Goal: Check status: Check status

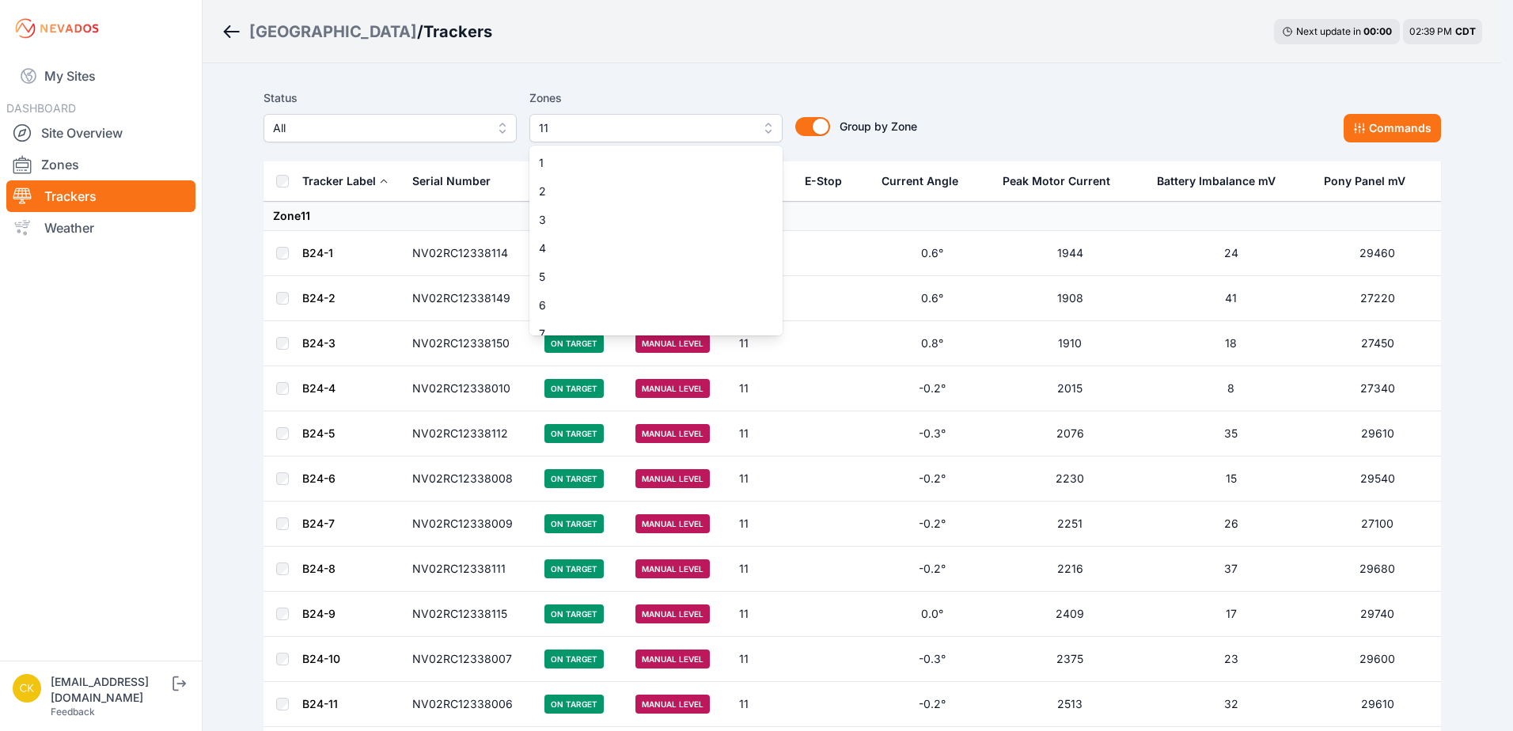
scroll to position [244, 0]
drag, startPoint x: 681, startPoint y: 78, endPoint x: 681, endPoint y: 93, distance: 14.2
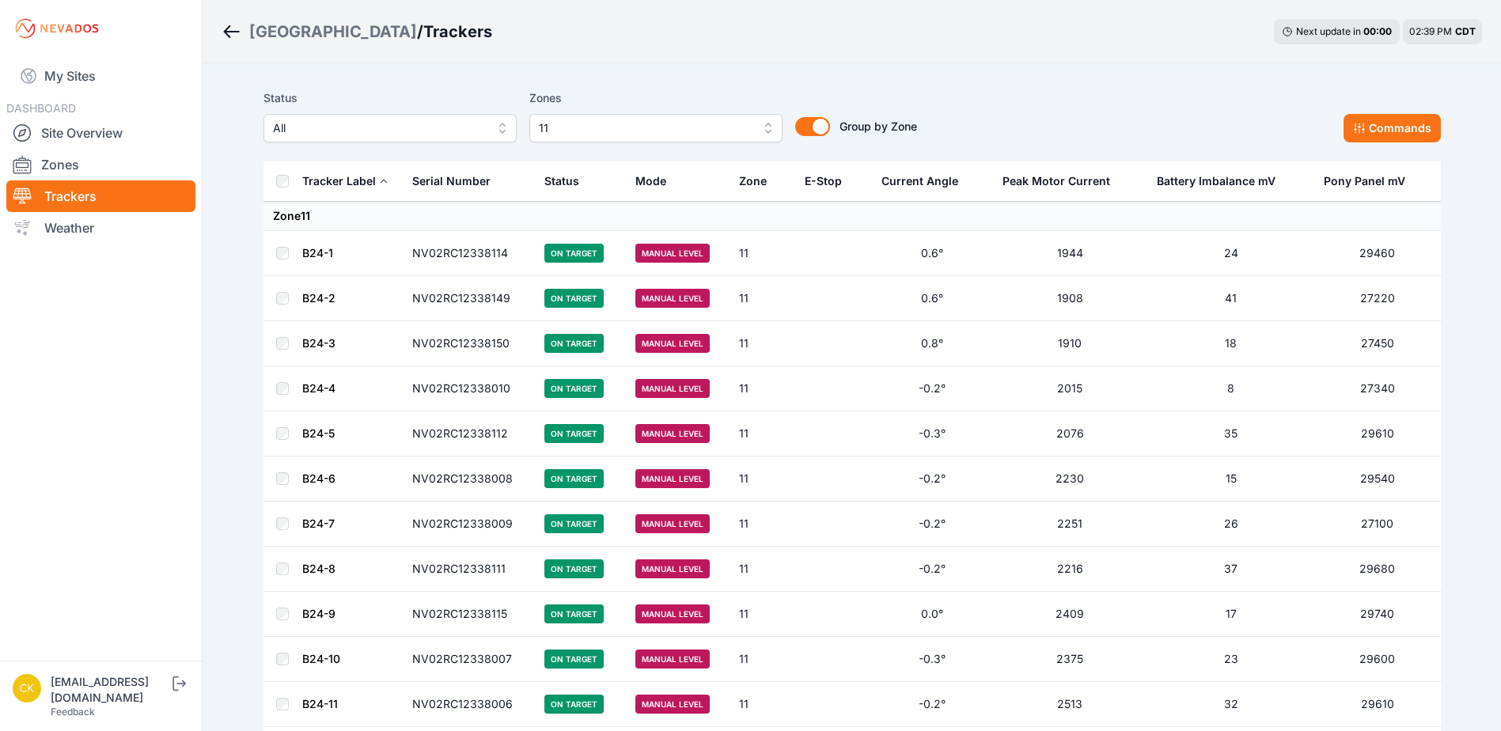
click at [644, 133] on span "11" at bounding box center [645, 128] width 212 height 19
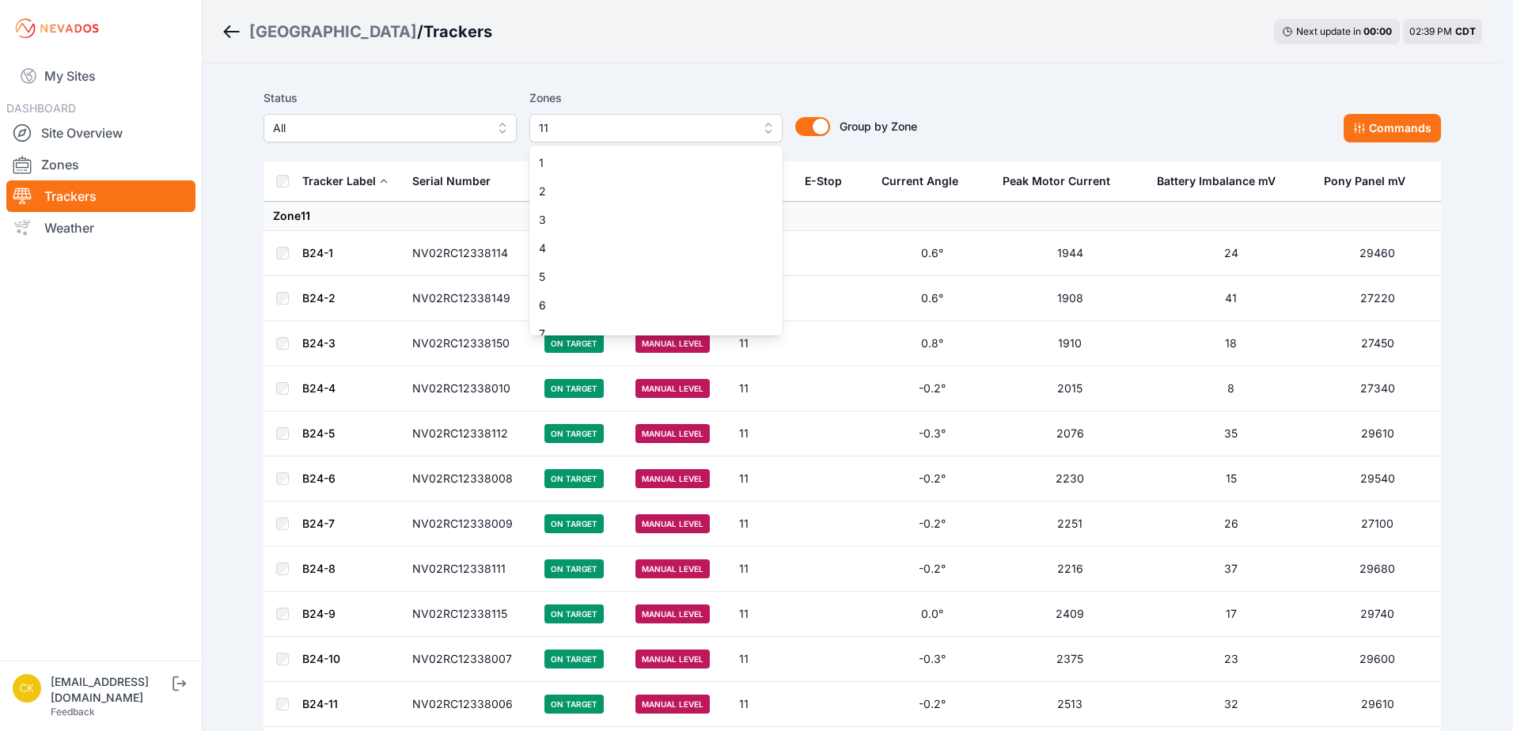
scroll to position [127, 0]
click at [621, 322] on span "11" at bounding box center [646, 321] width 215 height 16
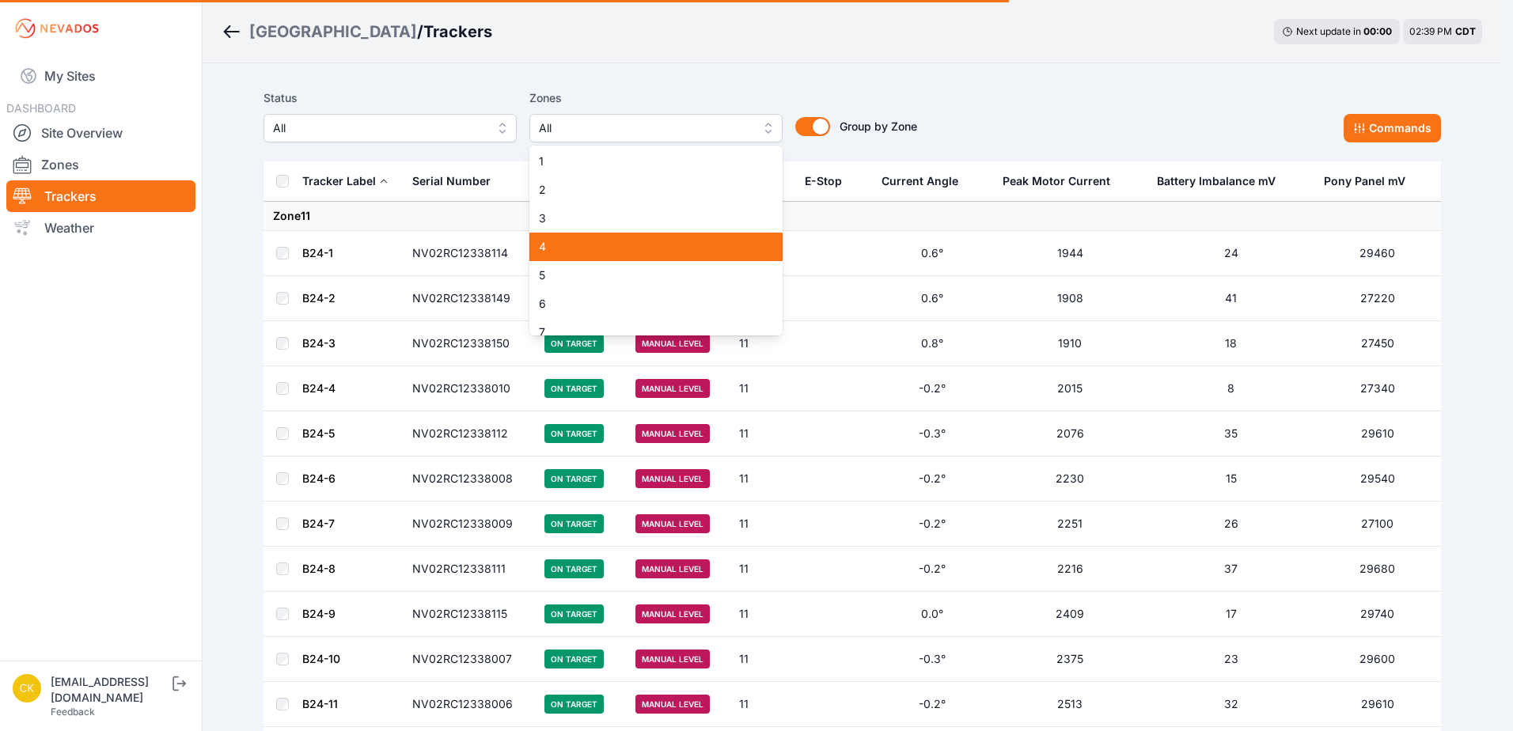
scroll to position [0, 0]
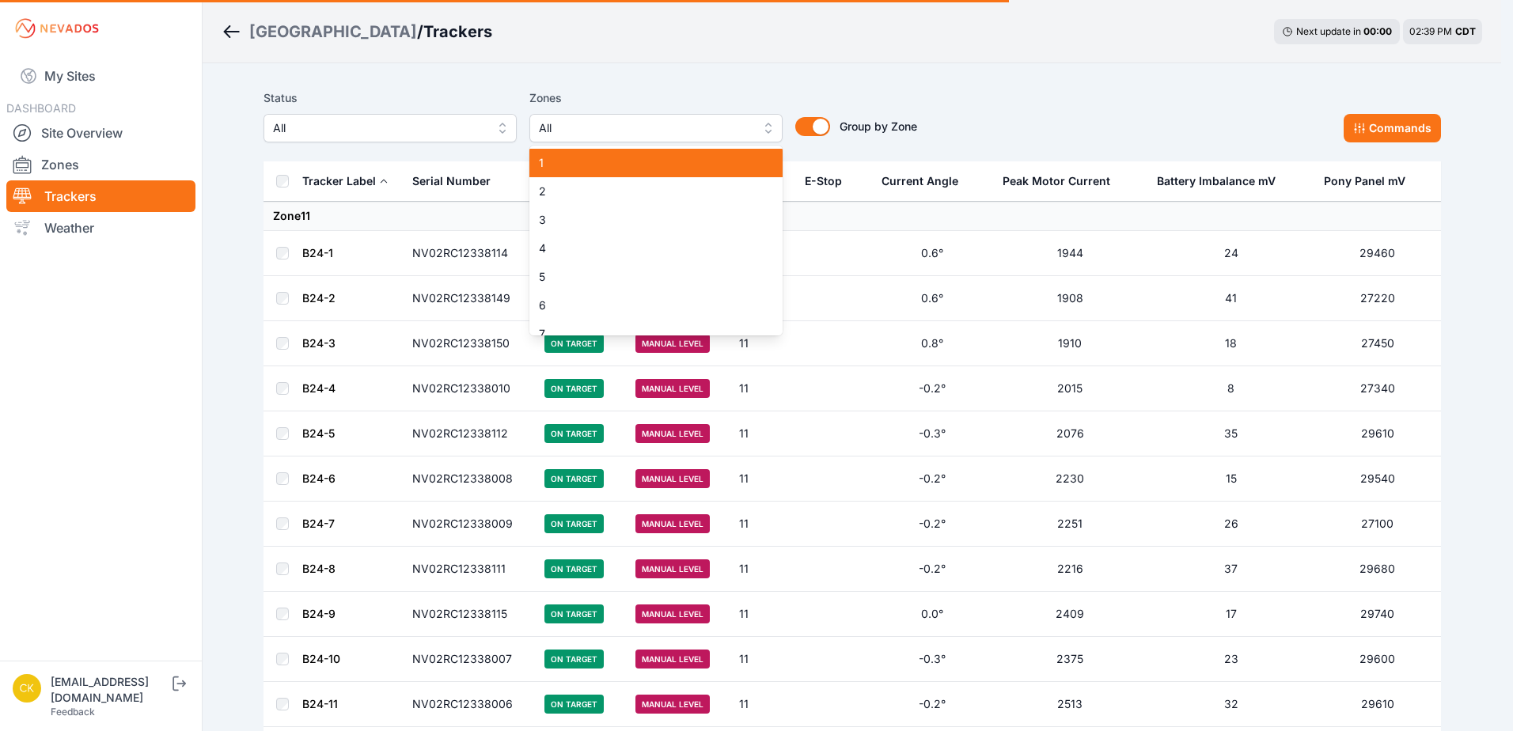
click at [632, 163] on span "1" at bounding box center [646, 163] width 215 height 16
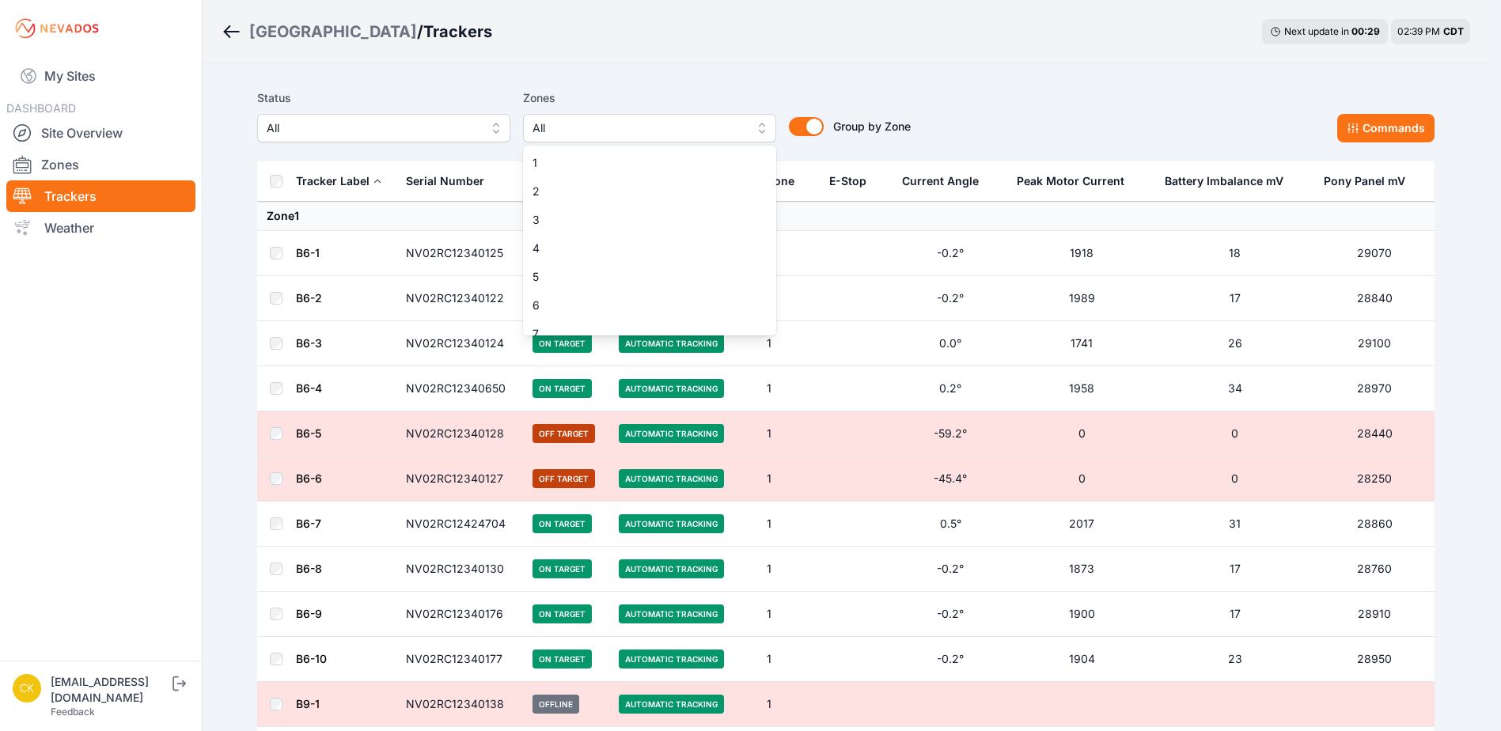
click at [672, 120] on span "All" at bounding box center [639, 128] width 212 height 19
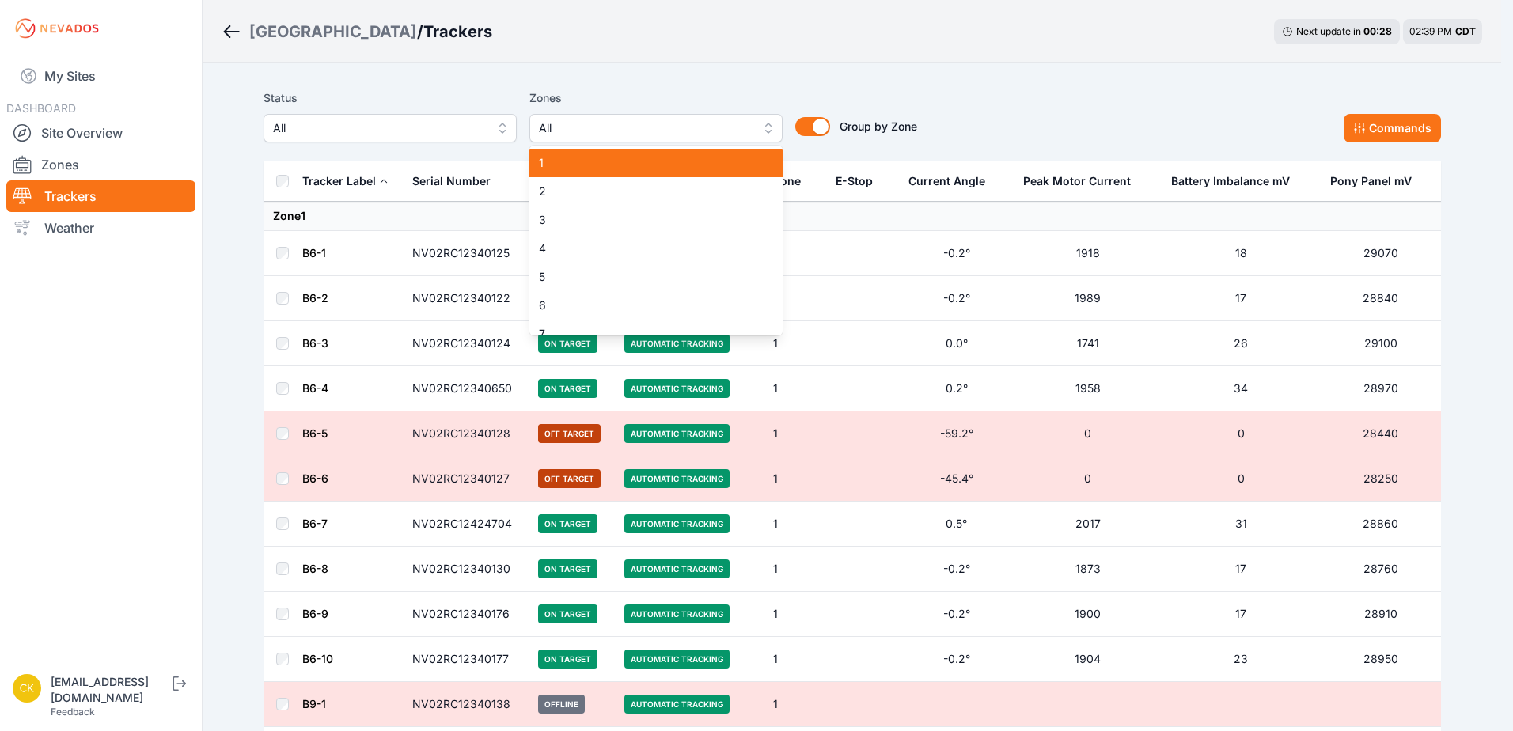
click at [659, 158] on span "1" at bounding box center [646, 163] width 215 height 16
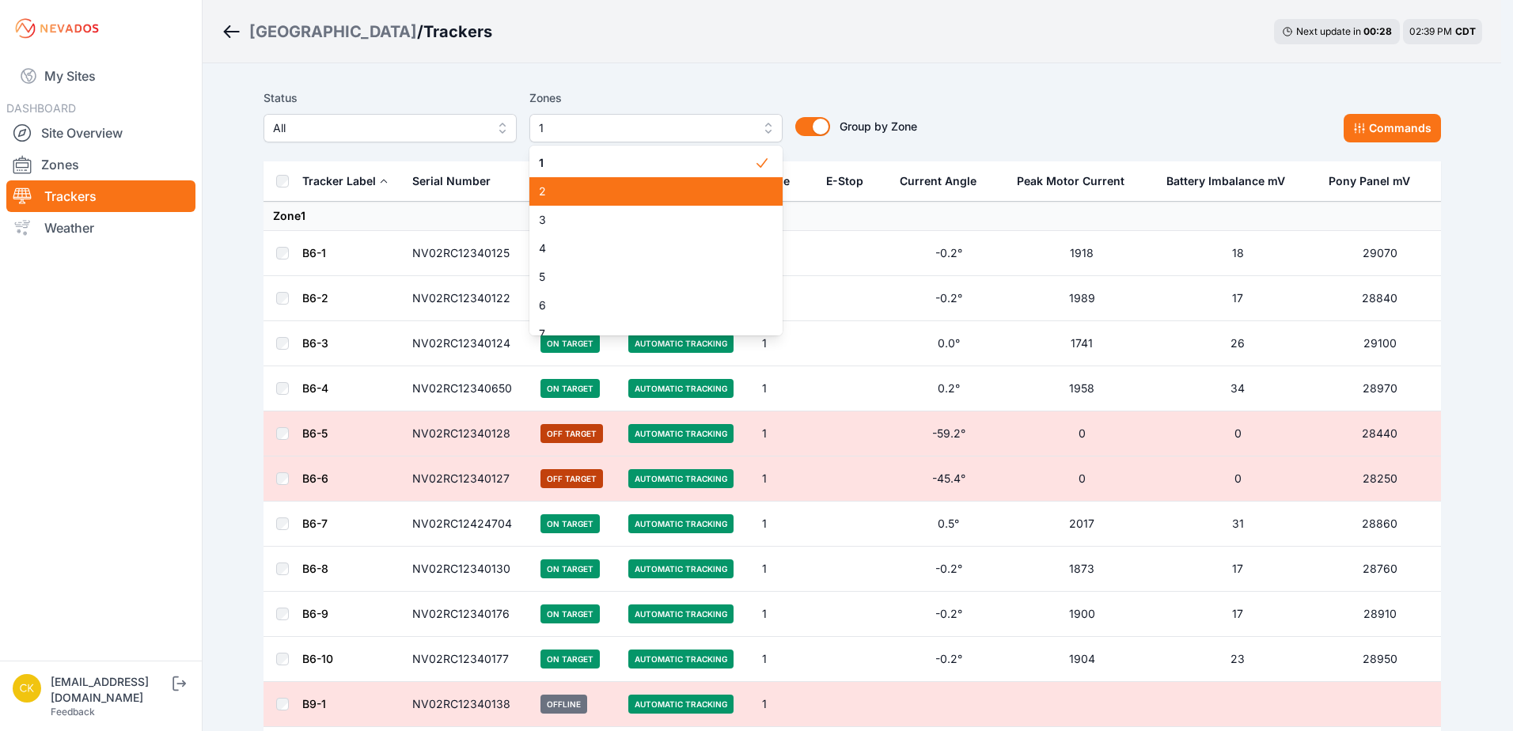
click at [651, 183] on div "2" at bounding box center [656, 191] width 253 height 28
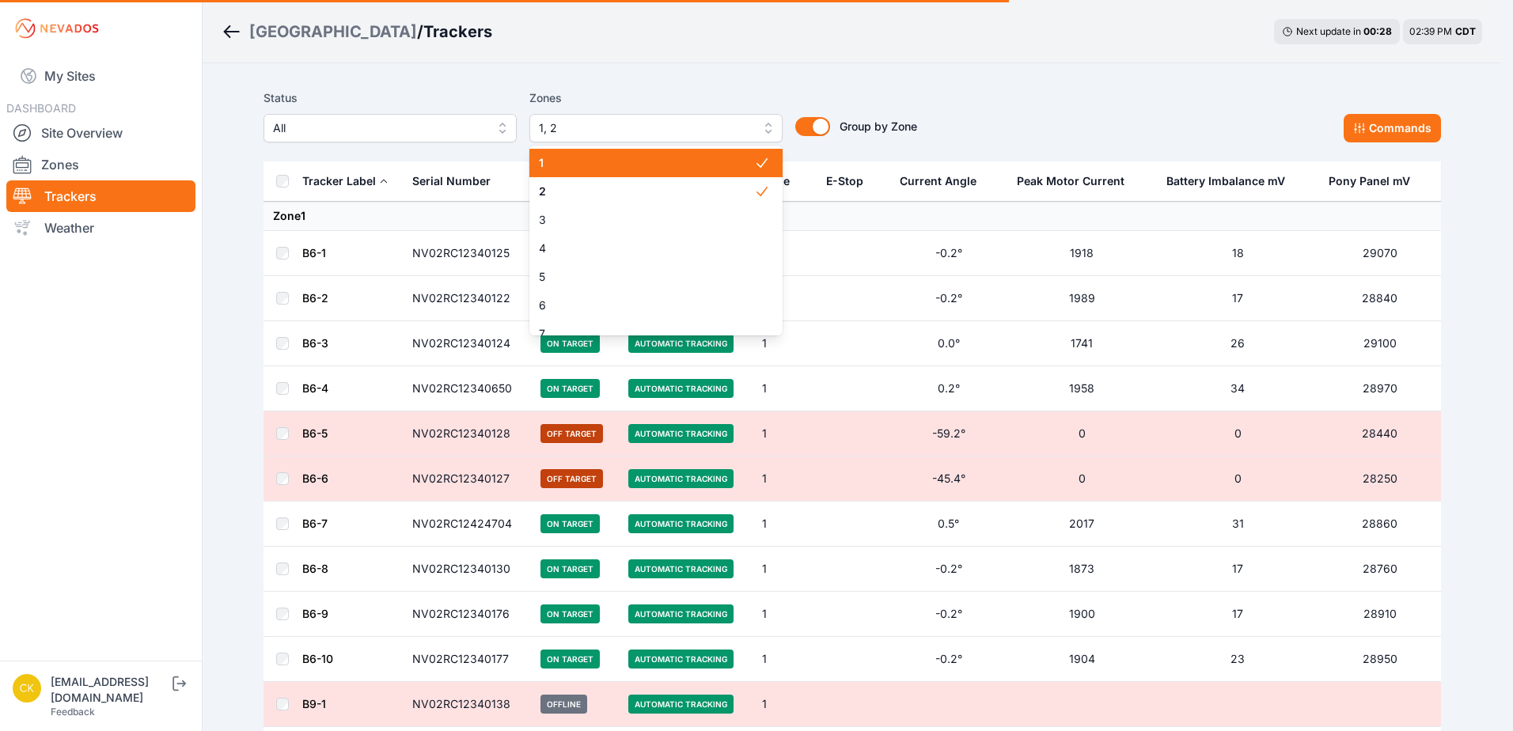
click at [650, 160] on span "1" at bounding box center [646, 163] width 215 height 16
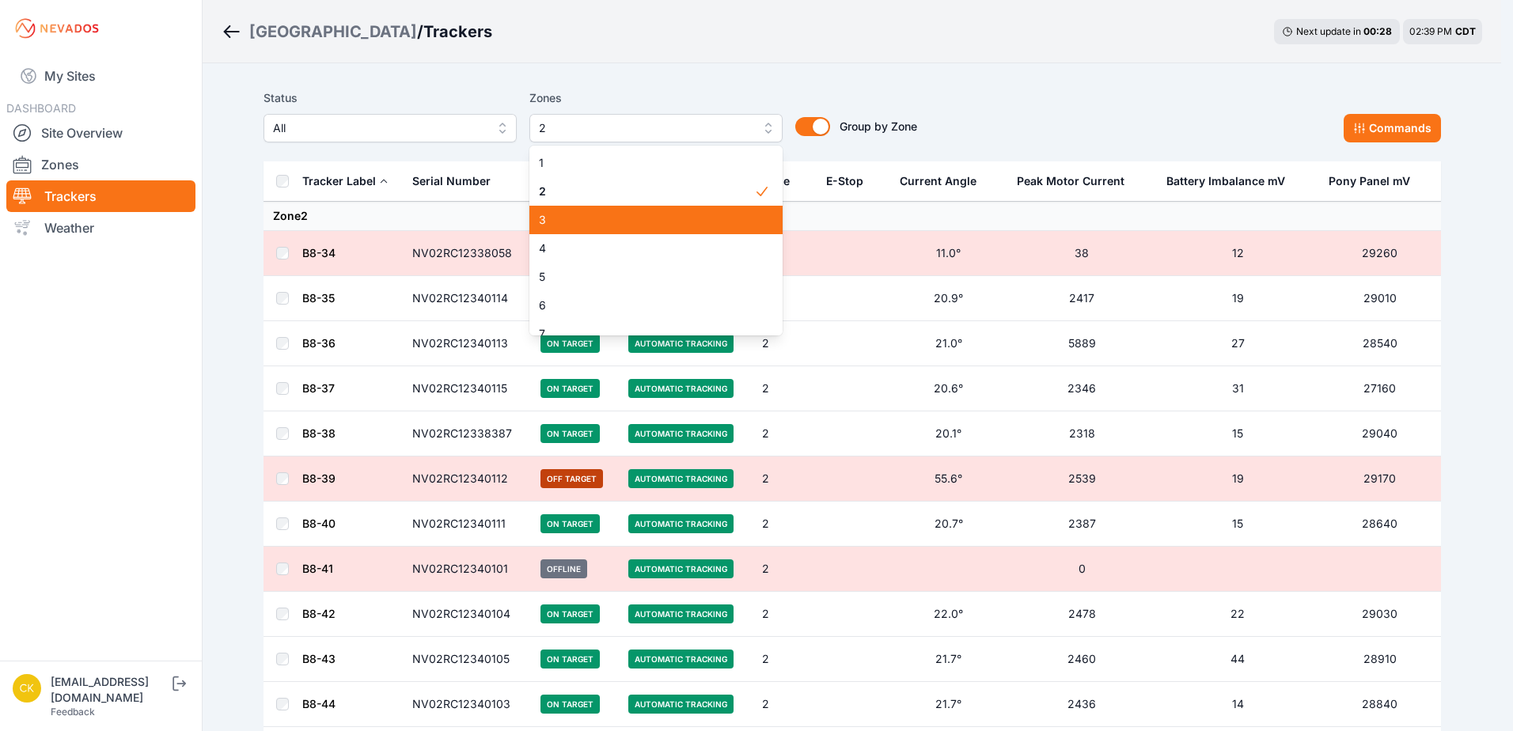
click at [643, 215] on span "3" at bounding box center [646, 220] width 215 height 16
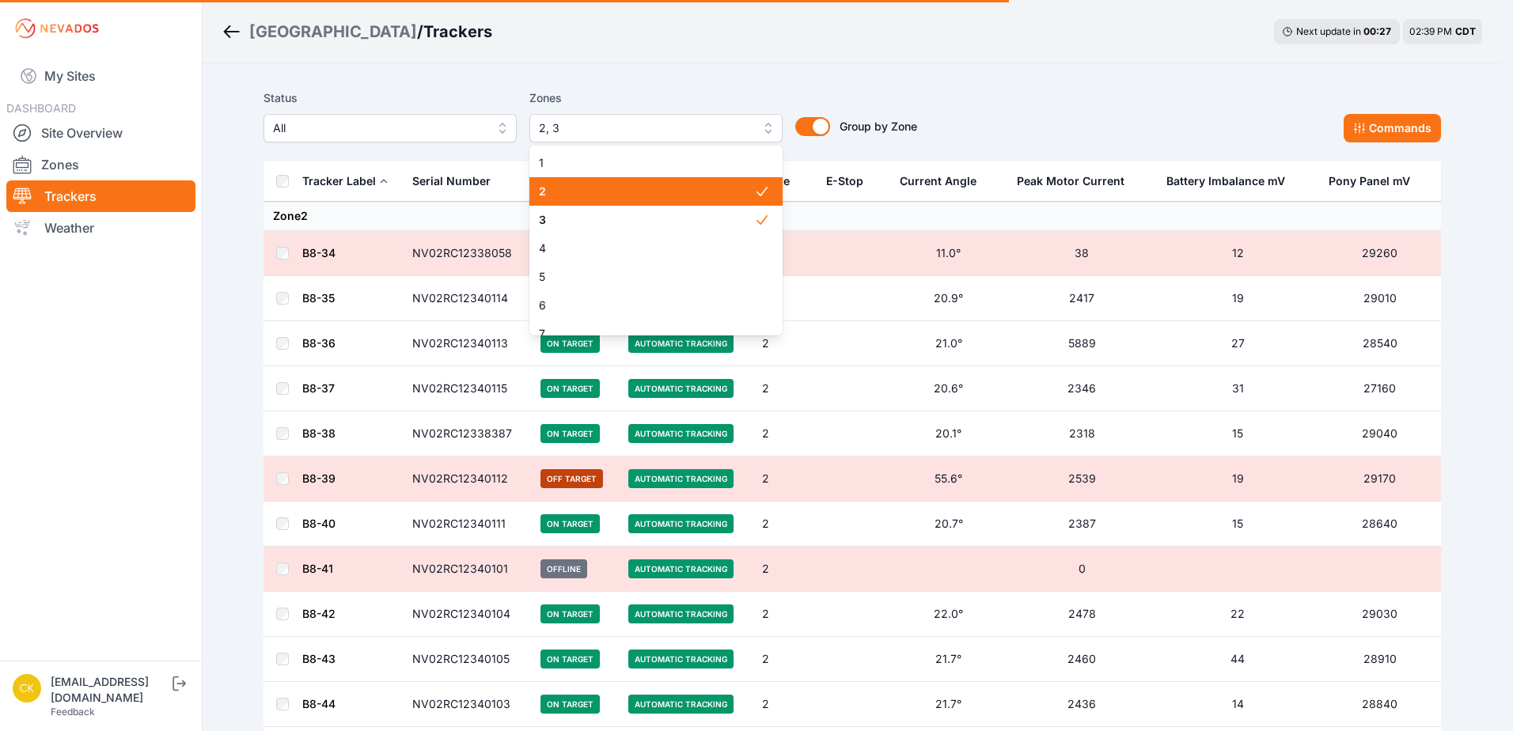
click at [643, 196] on span "2" at bounding box center [646, 192] width 215 height 16
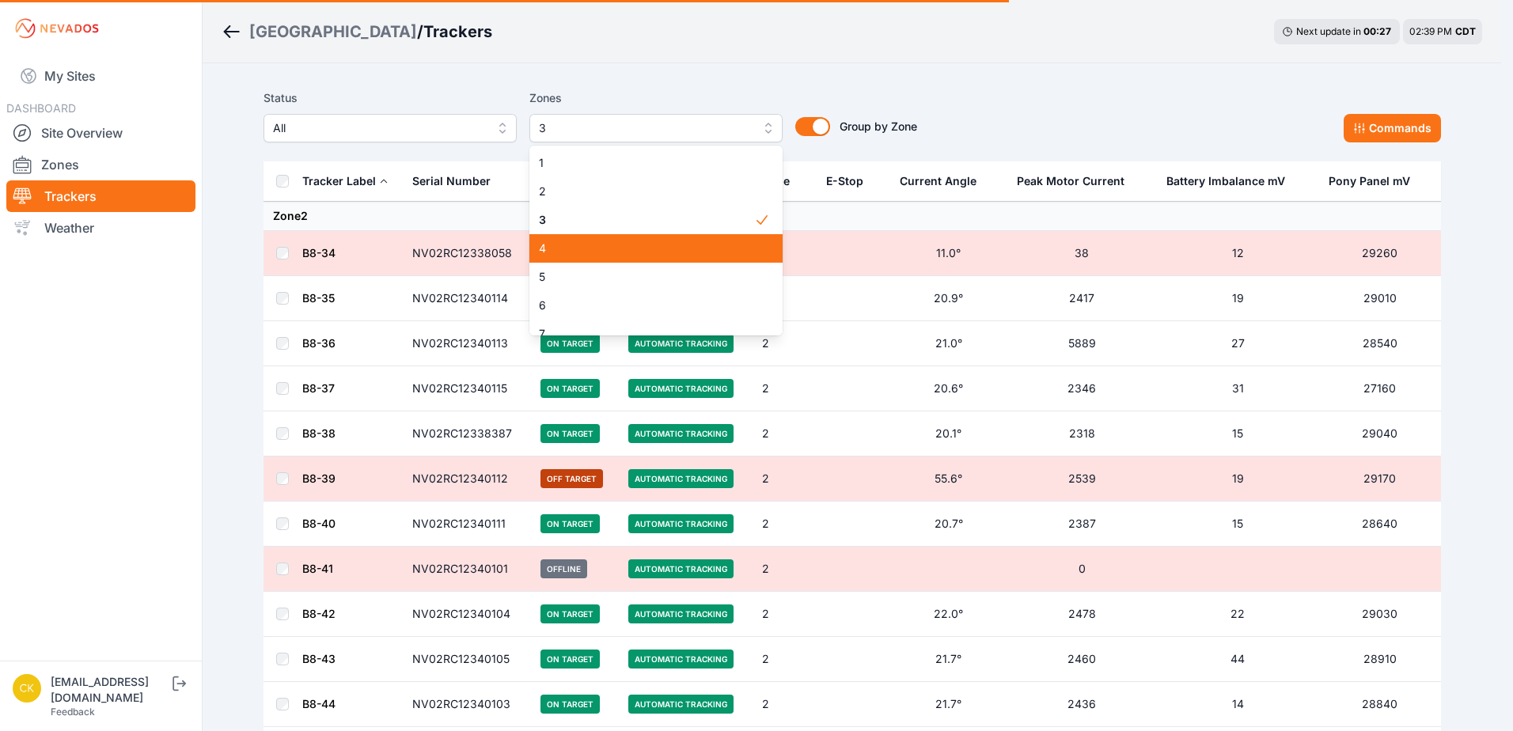
click at [644, 246] on span "4" at bounding box center [646, 249] width 215 height 16
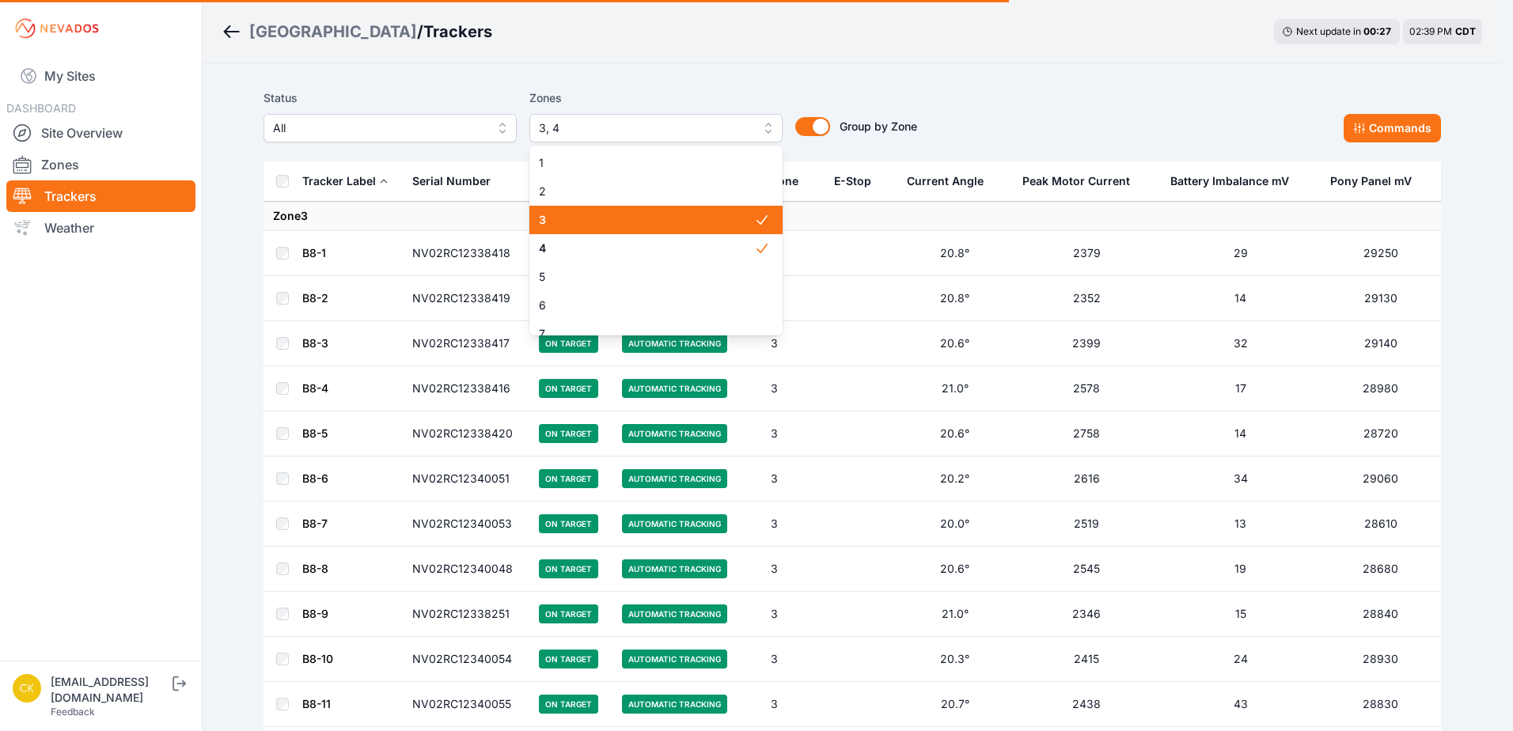
click at [643, 223] on span "3" at bounding box center [646, 220] width 215 height 16
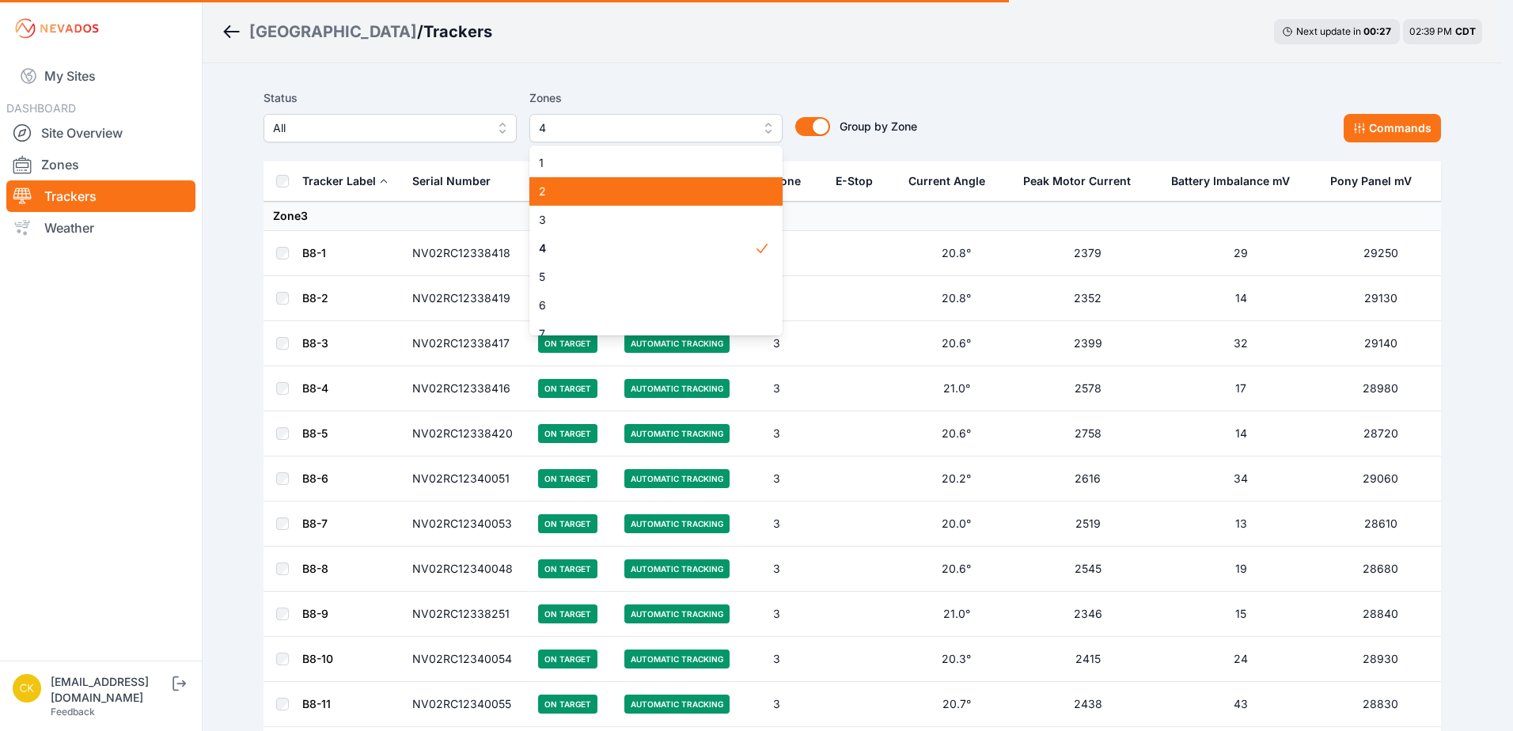
click at [644, 198] on span "2" at bounding box center [646, 192] width 215 height 16
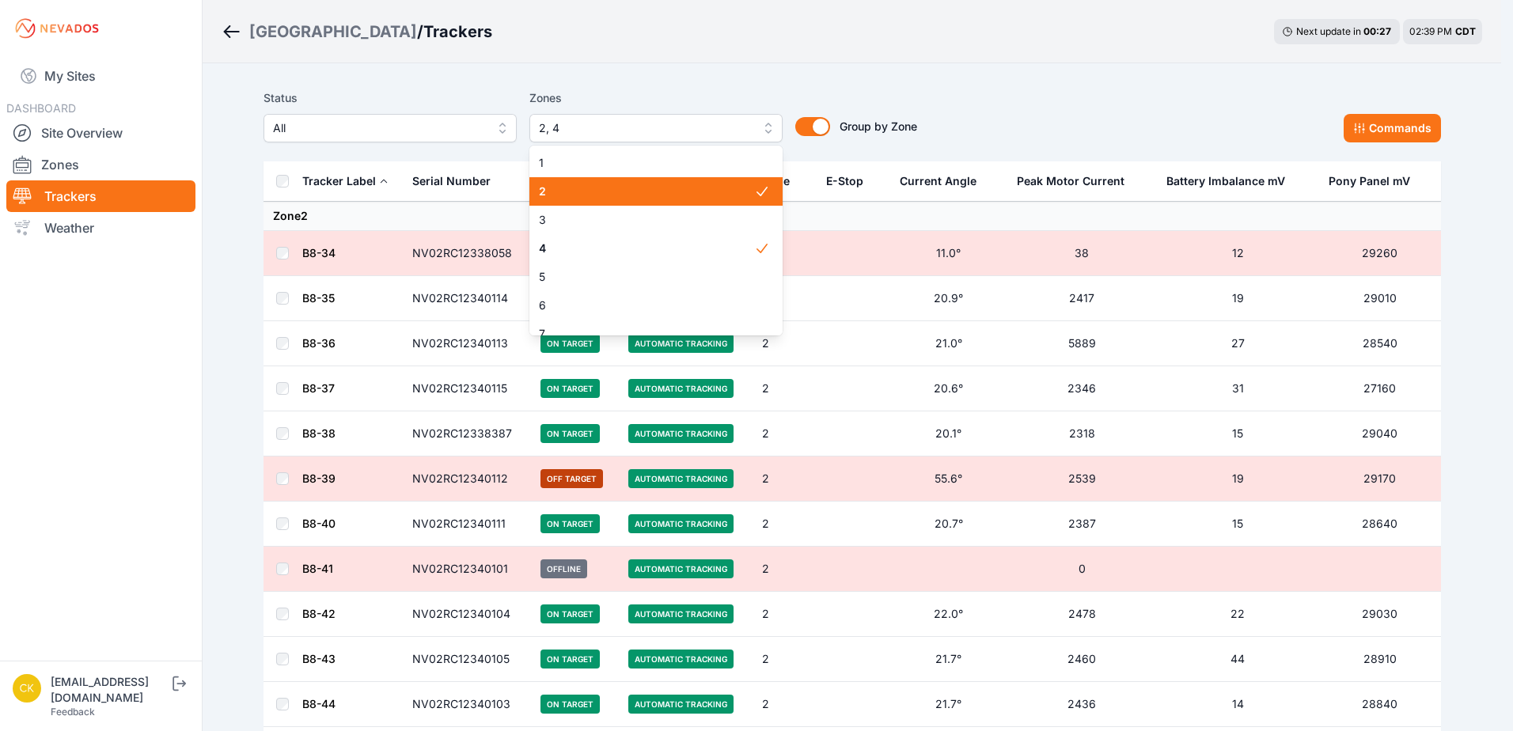
click at [643, 186] on span "2" at bounding box center [646, 192] width 215 height 16
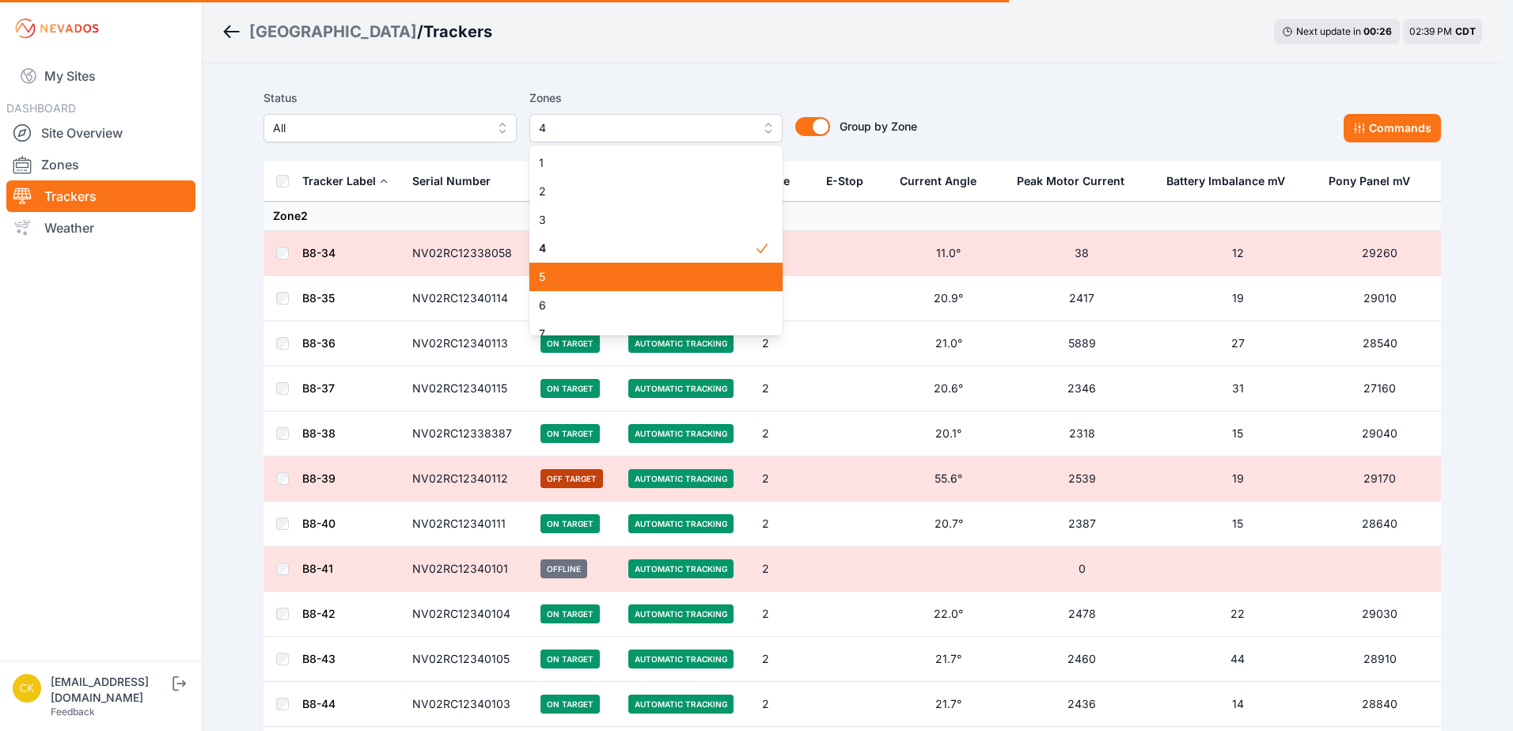
scroll to position [79, 0]
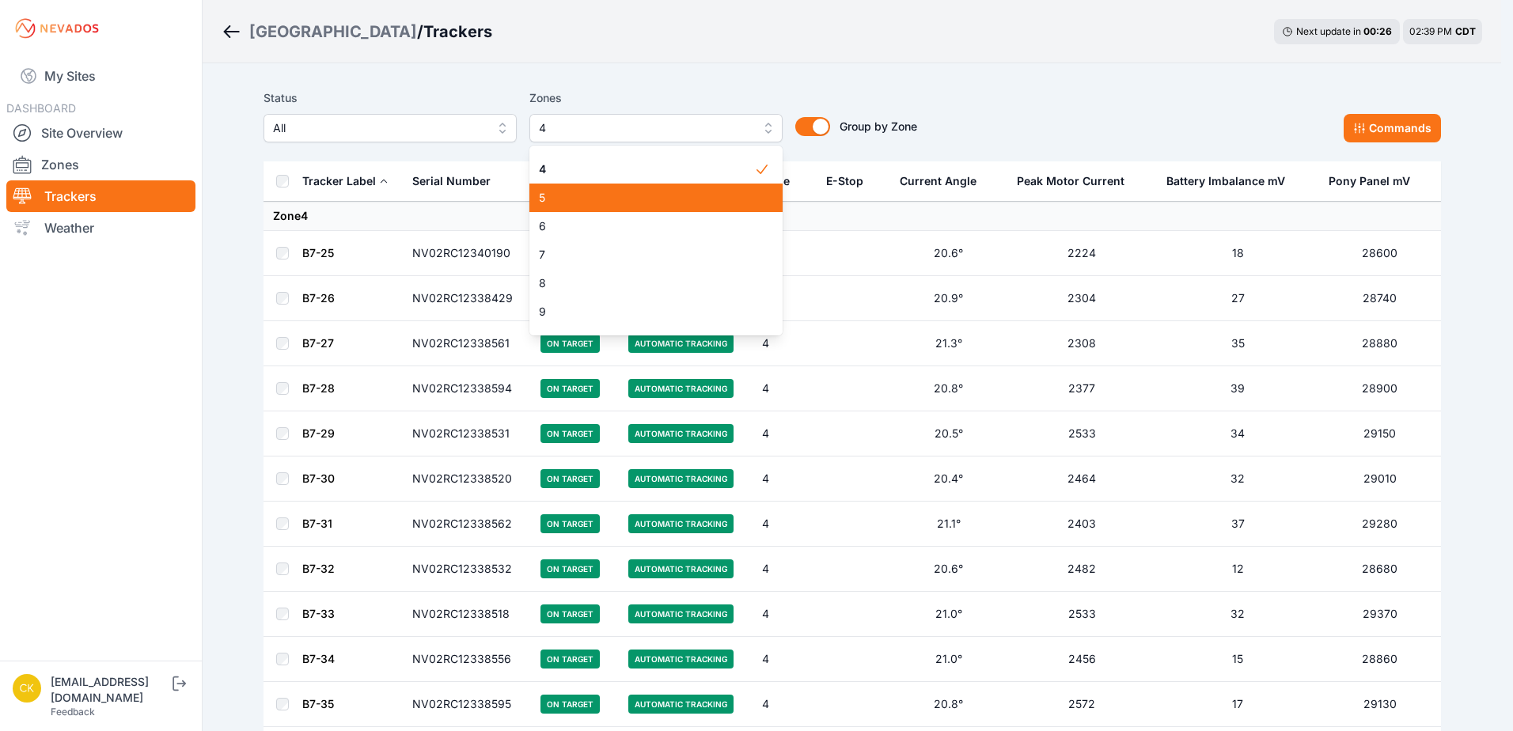
click at [643, 197] on span "5" at bounding box center [646, 198] width 215 height 16
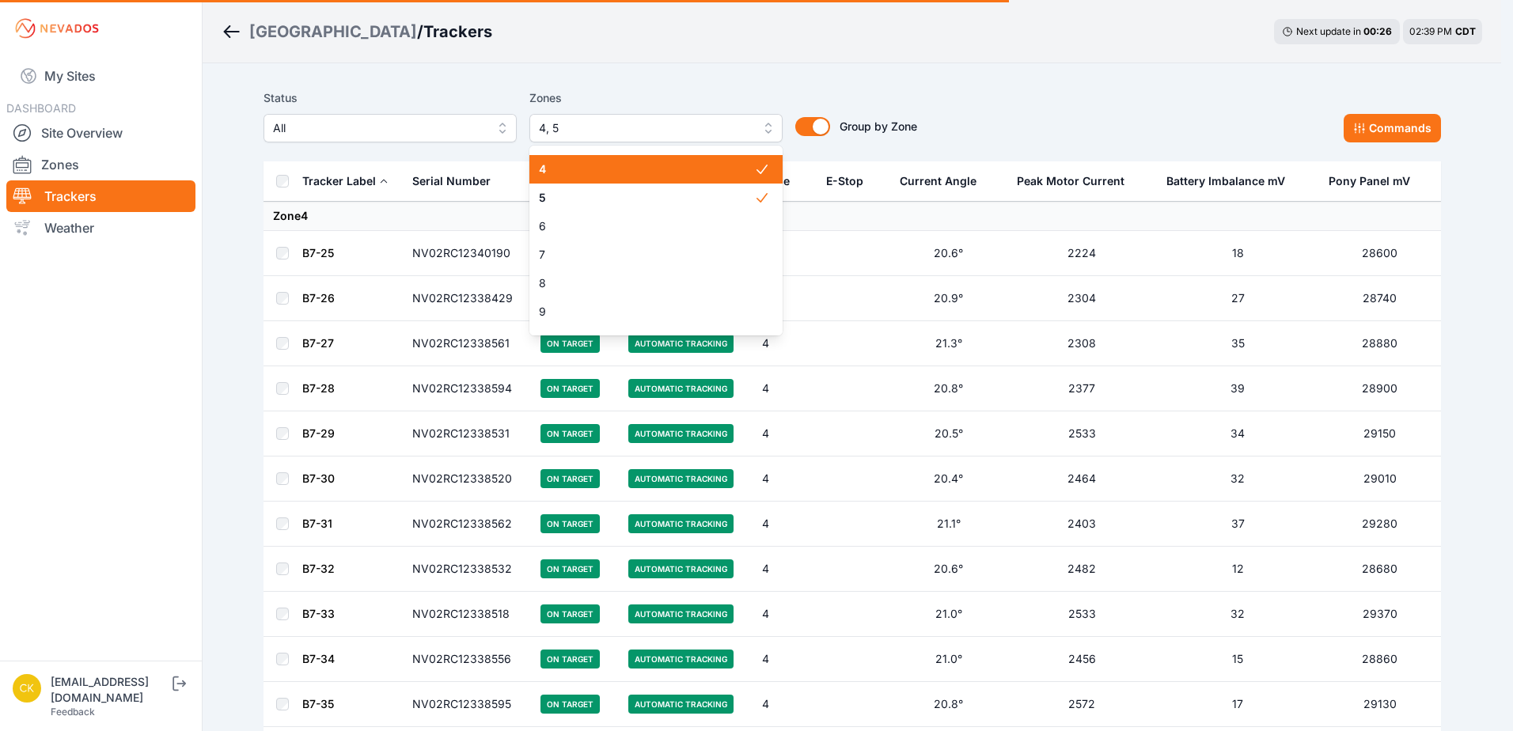
click at [647, 172] on span "4" at bounding box center [646, 169] width 215 height 16
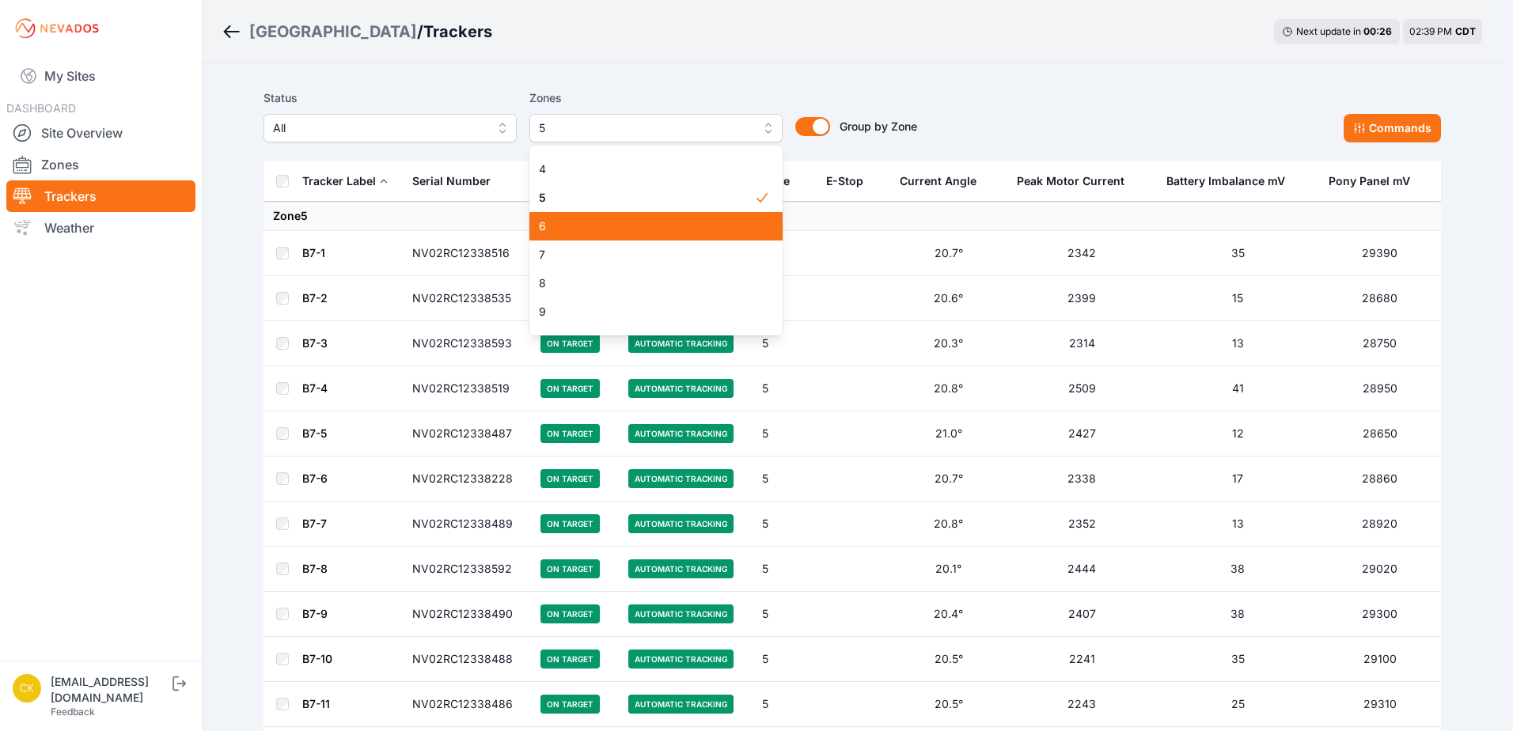
click at [637, 220] on span "6" at bounding box center [646, 226] width 215 height 16
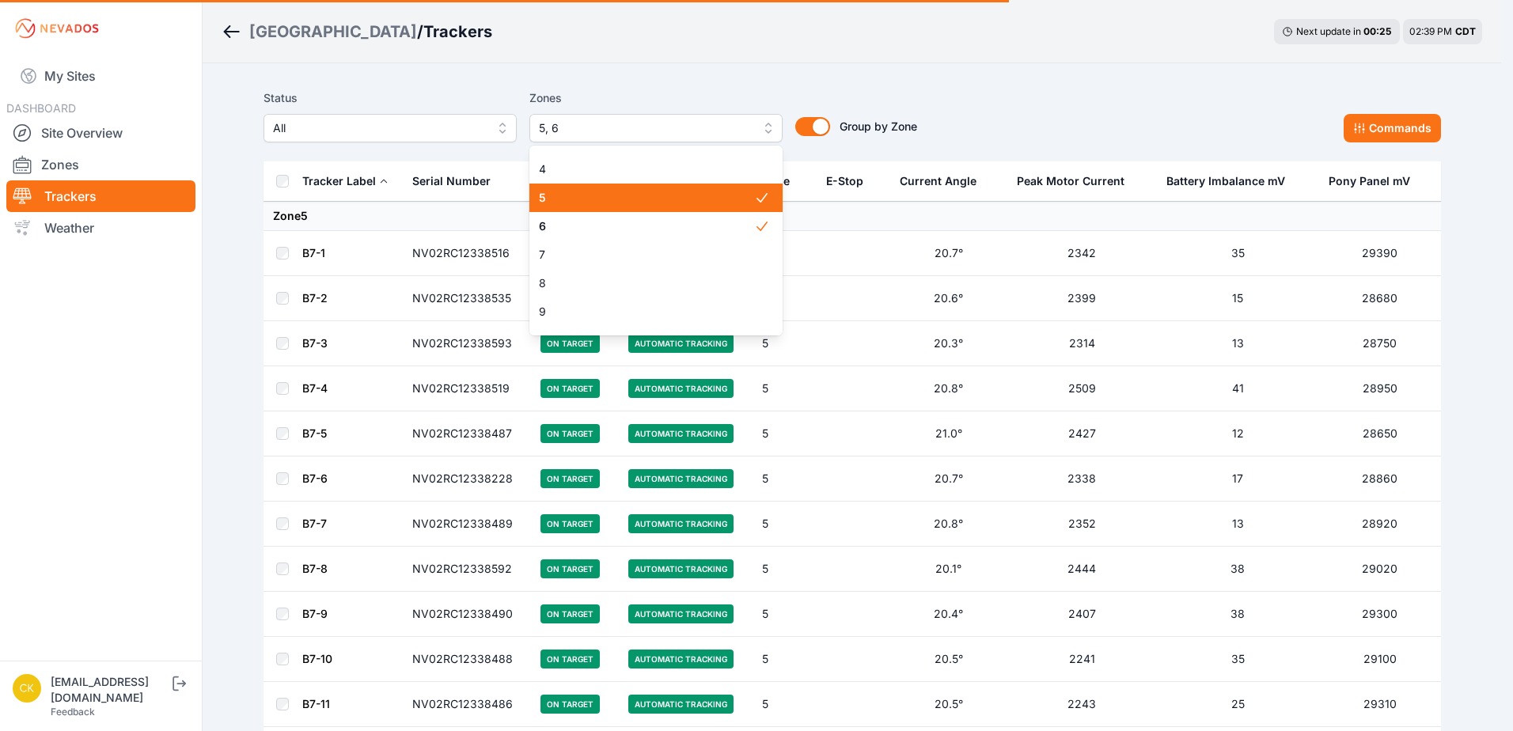
click at [639, 200] on span "5" at bounding box center [646, 198] width 215 height 16
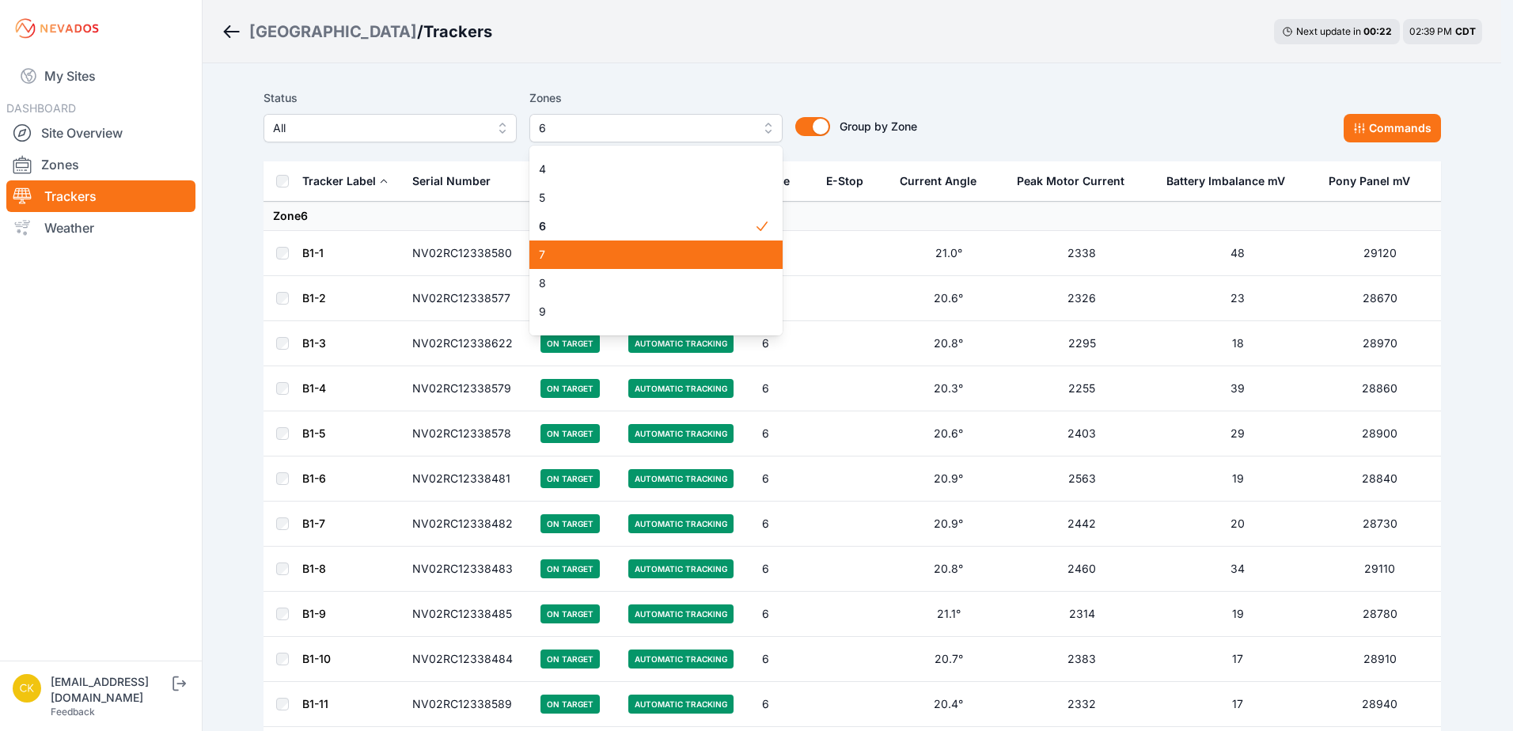
click at [647, 252] on span "7" at bounding box center [646, 255] width 215 height 16
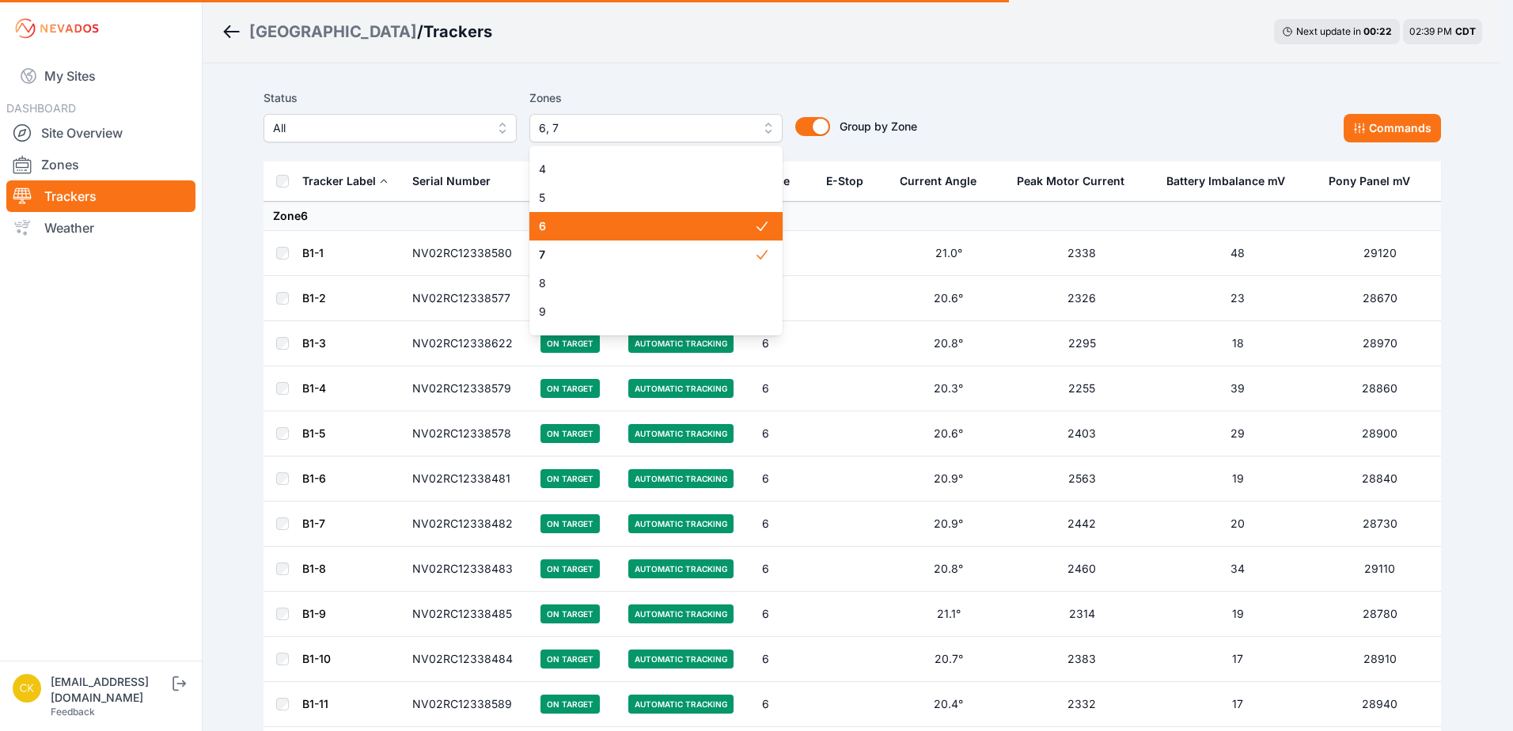
click at [658, 230] on span "6" at bounding box center [646, 226] width 215 height 16
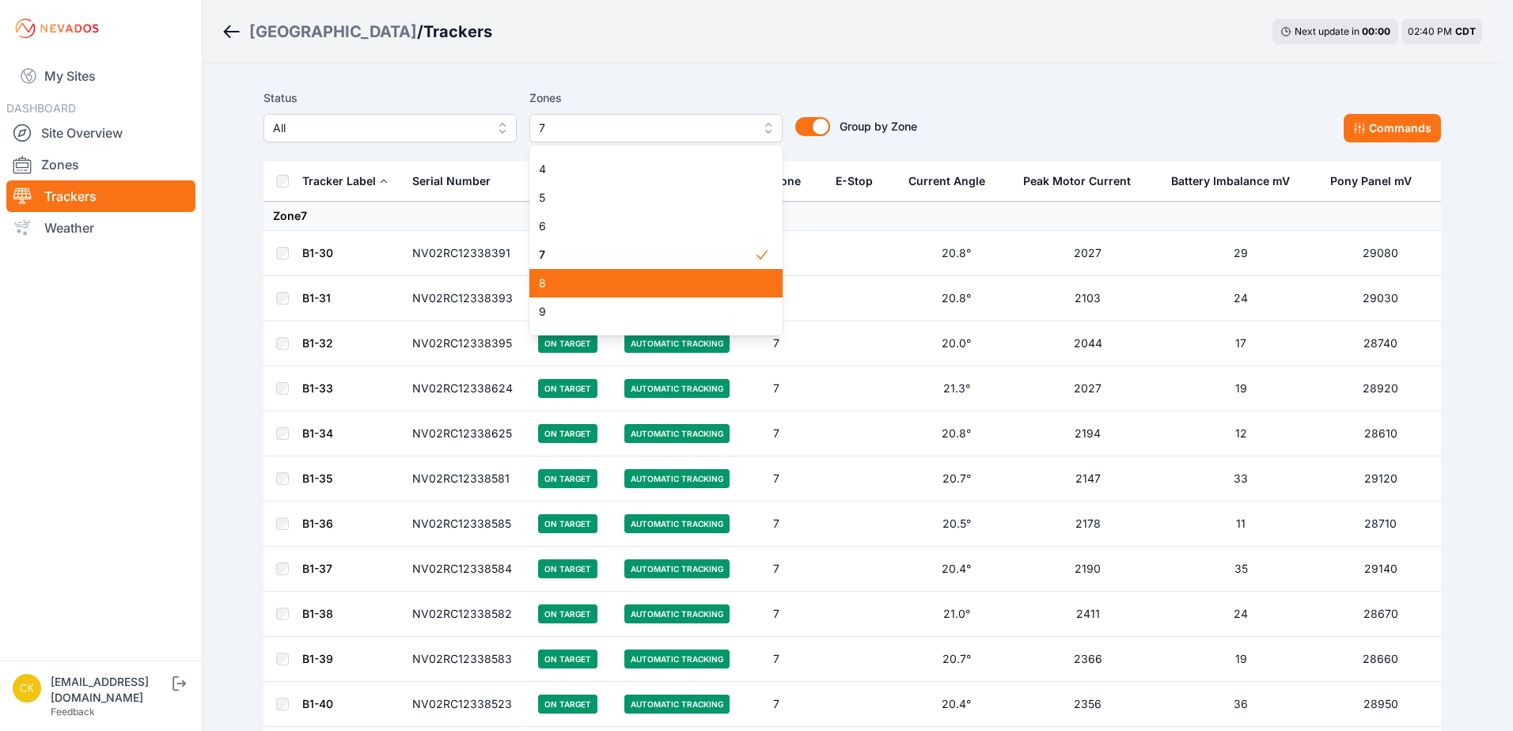
click at [663, 275] on span "8" at bounding box center [646, 283] width 215 height 16
click at [673, 261] on span "7" at bounding box center [646, 255] width 215 height 16
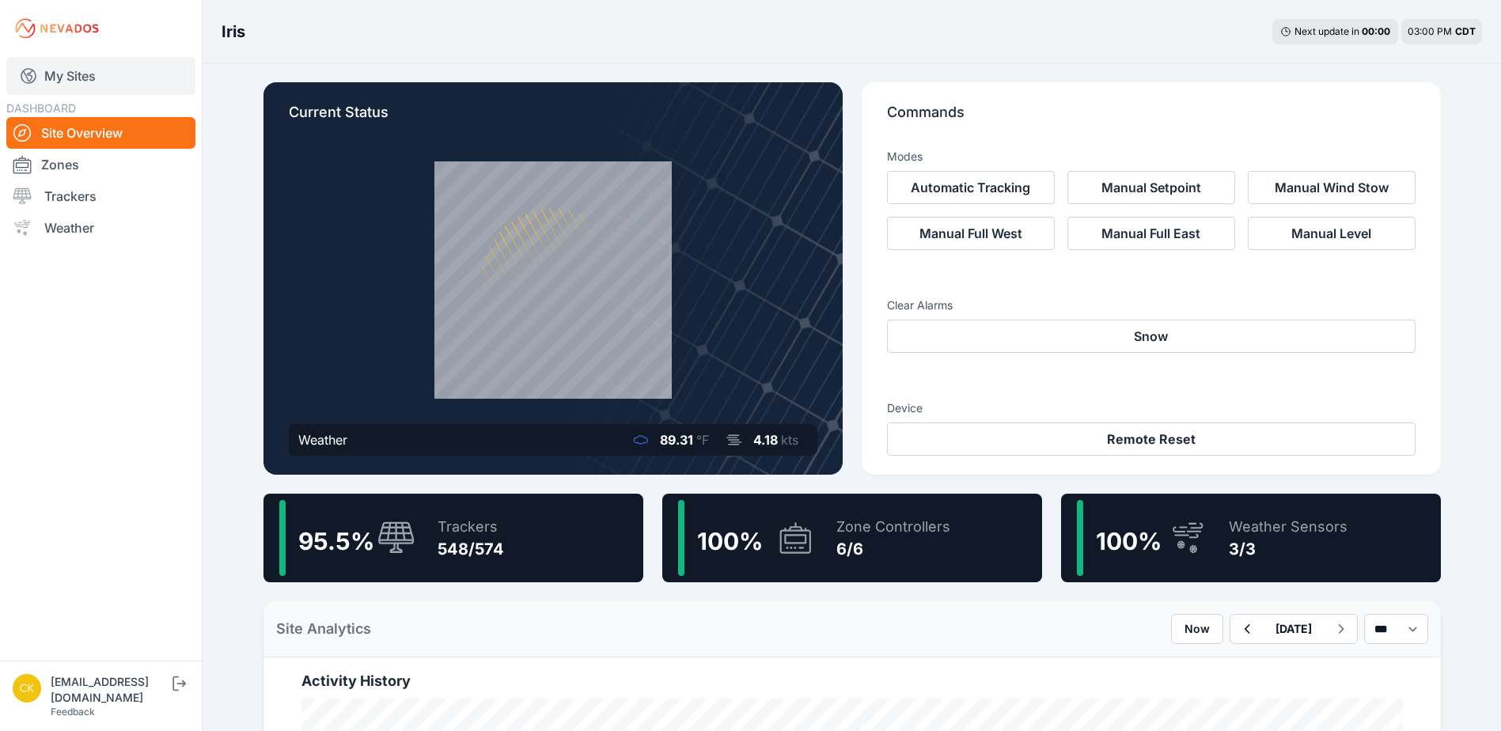
click at [139, 77] on link "My Sites" at bounding box center [100, 76] width 189 height 38
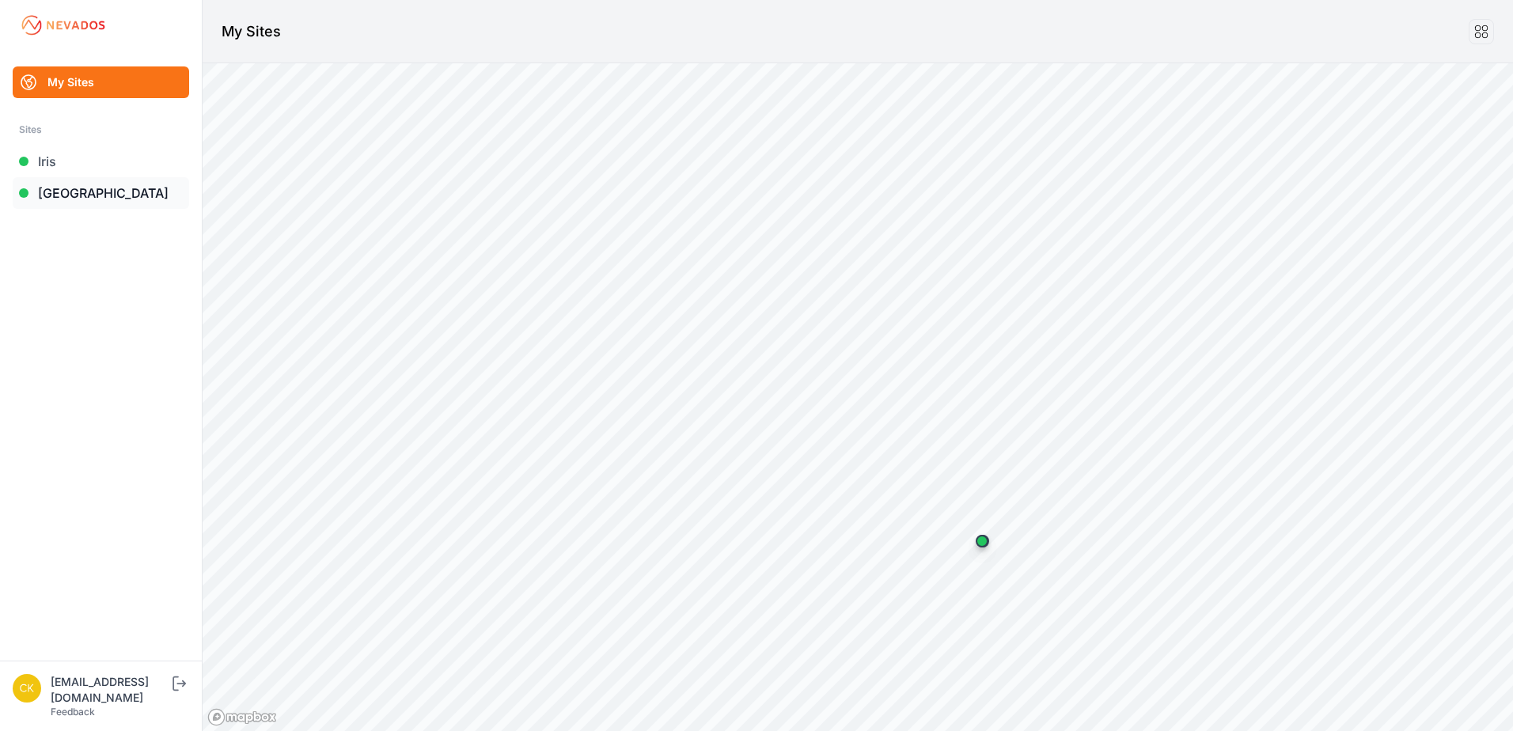
click at [118, 201] on link "[GEOGRAPHIC_DATA]" at bounding box center [101, 193] width 177 height 32
